Goal: Information Seeking & Learning: Learn about a topic

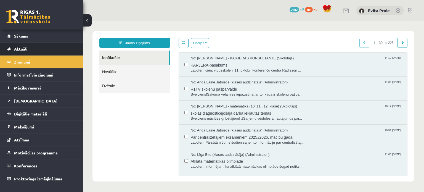
click at [25, 53] on link "Aktuāli" at bounding box center [41, 49] width 69 height 13
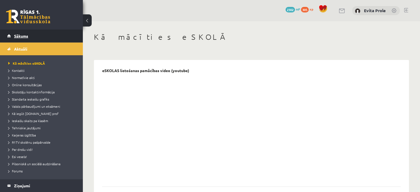
click at [23, 33] on link "Sākums" at bounding box center [41, 36] width 69 height 13
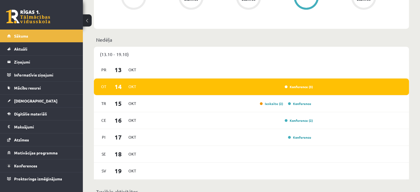
scroll to position [266, 0]
click at [215, 88] on div "Konference (3)" at bounding box center [227, 87] width 171 height 6
click at [286, 90] on div "[DATE] Konference (3)" at bounding box center [251, 86] width 315 height 17
click at [286, 87] on link "Konference (3)" at bounding box center [299, 87] width 28 height 4
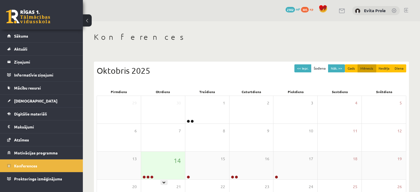
click at [173, 162] on div "14" at bounding box center [163, 166] width 44 height 28
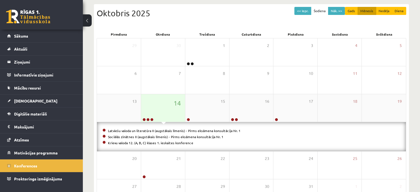
scroll to position [65, 0]
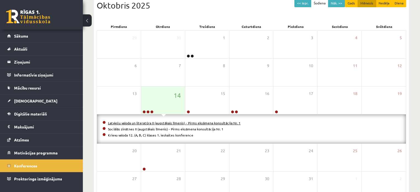
click at [180, 123] on link "Latviešu valoda un literatūra II (augstākais līmenis) - Pirms eksāmena konsultā…" at bounding box center [174, 123] width 133 height 4
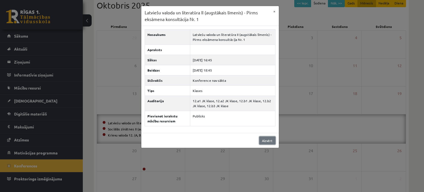
click at [263, 140] on link "Aizvērt" at bounding box center [267, 140] width 16 height 8
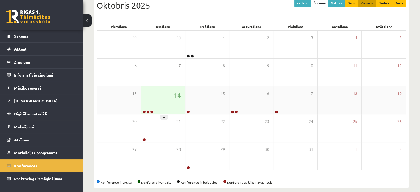
click at [163, 95] on div "14" at bounding box center [163, 100] width 44 height 28
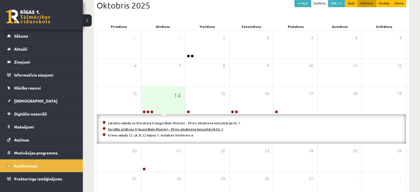
click at [163, 129] on link "Sociālās zinātnes II (augstākais līmenis) - Pirms eksāmena konsultācija Nr. 1" at bounding box center [165, 129] width 115 height 4
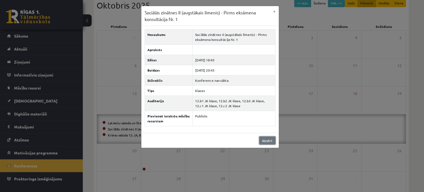
click at [262, 139] on link "Aizvērt" at bounding box center [267, 140] width 16 height 8
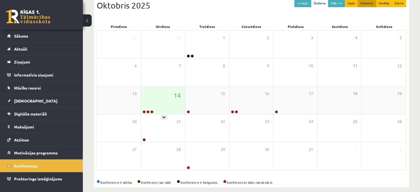
click at [167, 105] on div "14" at bounding box center [163, 100] width 44 height 28
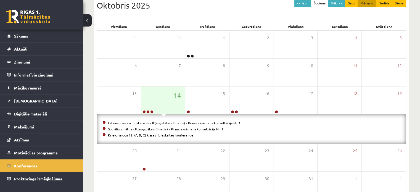
click at [163, 136] on link "Krievu valoda 12. (A, B, C) klases 1. ieskaites konference" at bounding box center [150, 135] width 85 height 4
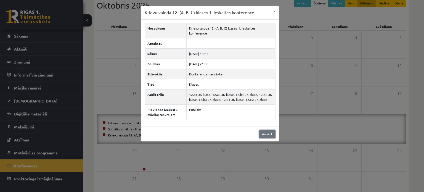
click at [263, 130] on link "Aizvērt" at bounding box center [267, 134] width 16 height 8
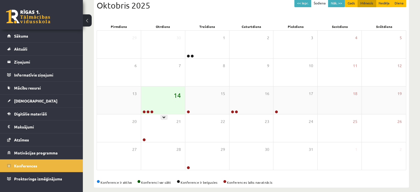
click at [180, 91] on span "14" at bounding box center [177, 95] width 7 height 9
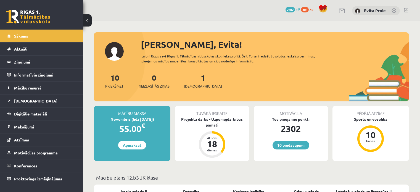
scroll to position [267, 0]
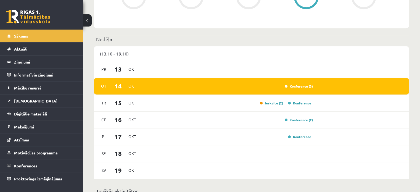
click at [260, 91] on div "[DATE] Konference (3)" at bounding box center [251, 86] width 315 height 17
click at [299, 87] on link "Konference (3)" at bounding box center [299, 86] width 28 height 4
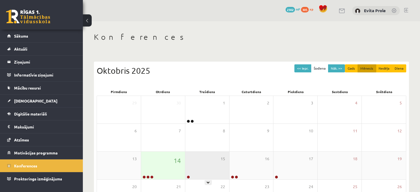
click at [207, 162] on div "15" at bounding box center [207, 166] width 44 height 28
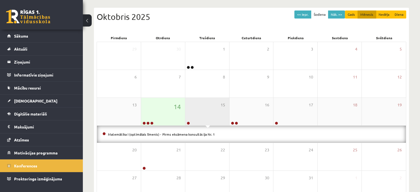
scroll to position [54, 0]
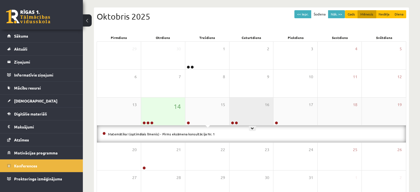
click at [255, 115] on div "16" at bounding box center [252, 112] width 44 height 28
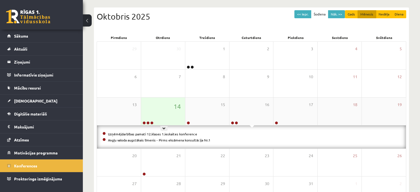
click at [157, 115] on div "14" at bounding box center [163, 112] width 44 height 28
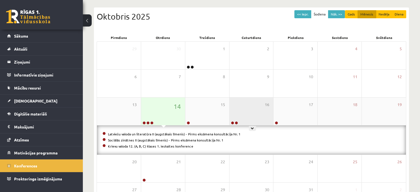
click at [235, 120] on div "16" at bounding box center [252, 112] width 44 height 28
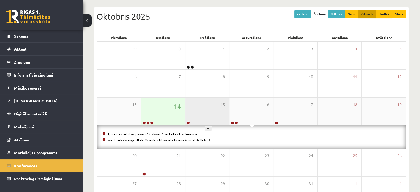
click at [209, 116] on div "15" at bounding box center [207, 112] width 44 height 28
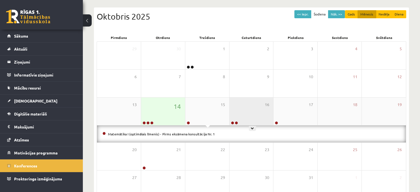
click at [246, 112] on div "16" at bounding box center [252, 112] width 44 height 28
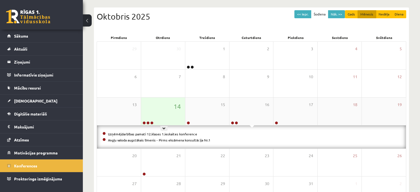
click at [169, 111] on div "14" at bounding box center [163, 112] width 44 height 28
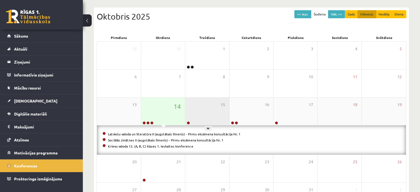
click at [227, 122] on div "15" at bounding box center [207, 112] width 44 height 28
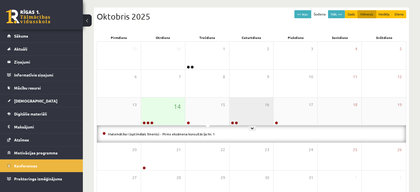
click at [236, 119] on div "16" at bounding box center [252, 112] width 44 height 28
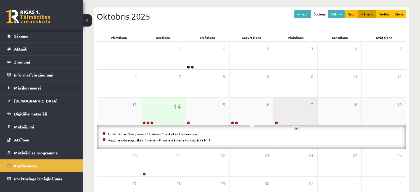
click at [289, 107] on div "17" at bounding box center [296, 112] width 44 height 28
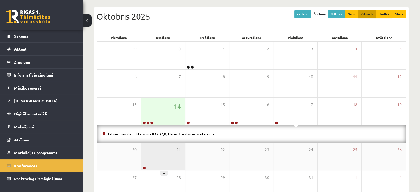
click at [158, 160] on div "21" at bounding box center [163, 157] width 44 height 28
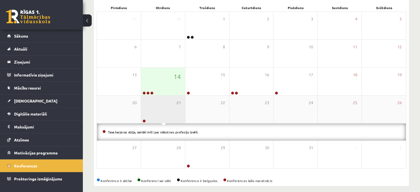
scroll to position [87, 0]
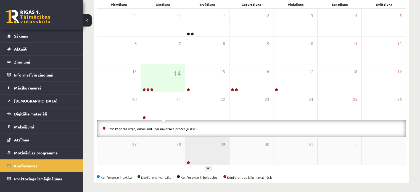
click at [197, 149] on div "29" at bounding box center [207, 151] width 44 height 28
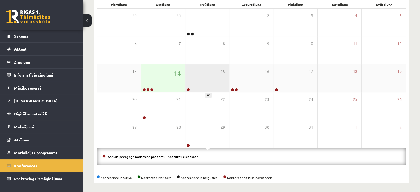
click at [217, 83] on div "15" at bounding box center [207, 78] width 44 height 28
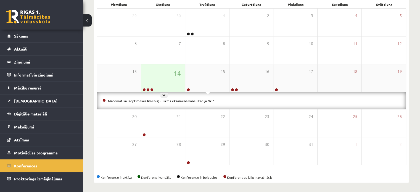
click at [168, 83] on div "14" at bounding box center [163, 78] width 44 height 28
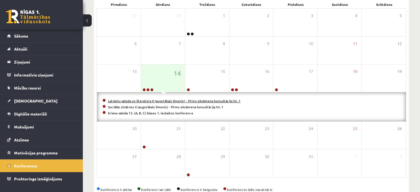
click at [162, 101] on link "Latviešu valoda un literatūra II (augstākais līmenis) - Pirms eksāmena konsultā…" at bounding box center [174, 101] width 133 height 4
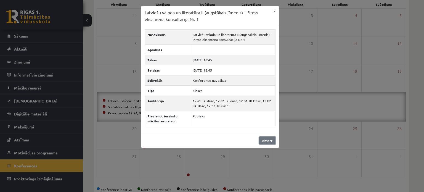
click at [268, 139] on link "Aizvērt" at bounding box center [267, 140] width 16 height 8
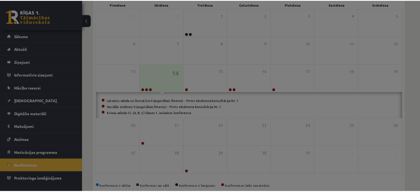
scroll to position [72, 0]
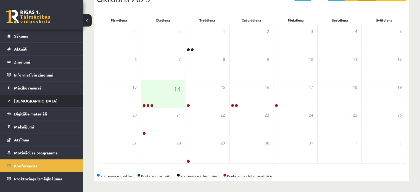
click at [27, 99] on span "[DEMOGRAPHIC_DATA]" at bounding box center [35, 100] width 43 height 5
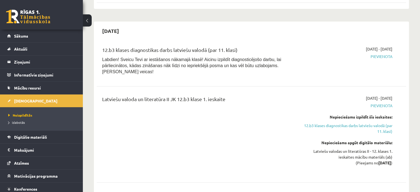
scroll to position [186, 0]
click at [31, 38] on link "Sākums" at bounding box center [41, 36] width 69 height 13
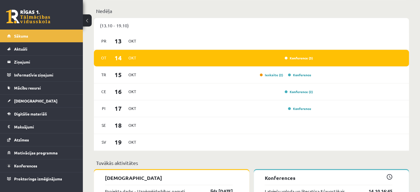
scroll to position [309, 0]
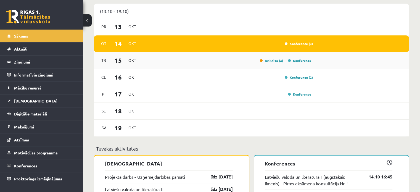
click at [168, 61] on div "Ieskaite (2) Konference" at bounding box center [227, 60] width 171 height 6
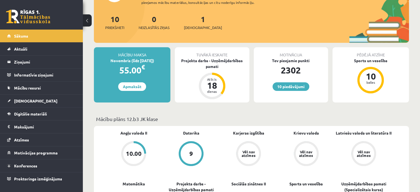
scroll to position [0, 0]
